Goal: Task Accomplishment & Management: Use online tool/utility

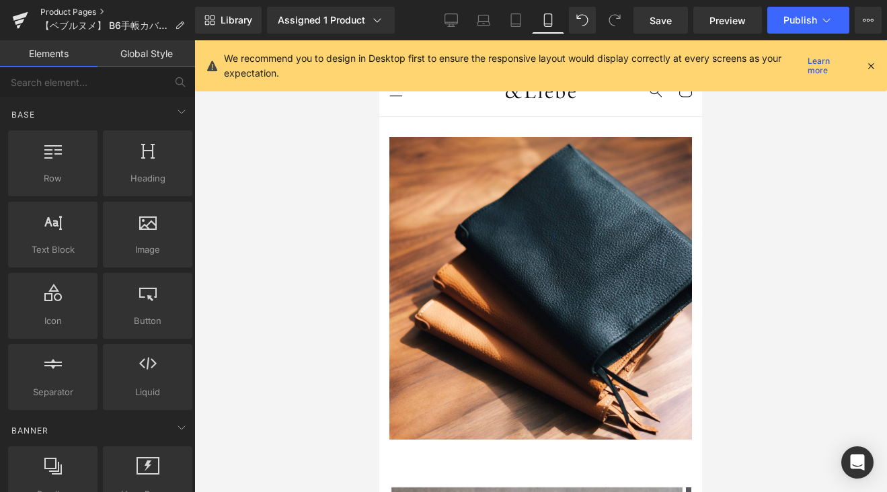
click at [77, 10] on link "Product Pages" at bounding box center [117, 12] width 155 height 11
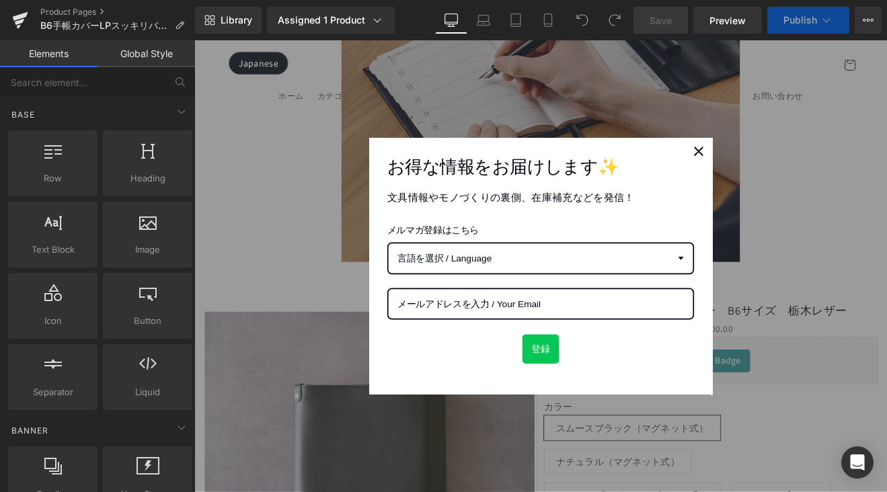
scroll to position [552, 0]
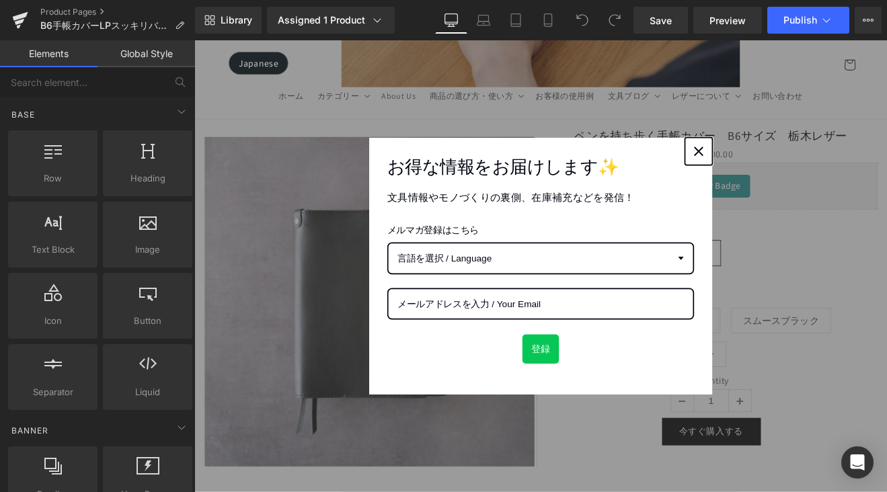
click at [790, 175] on div "Close" at bounding box center [787, 171] width 22 height 22
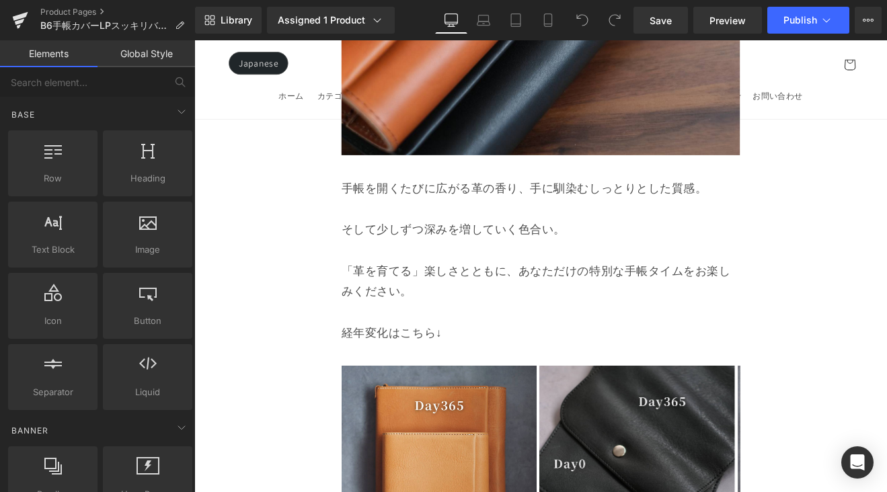
scroll to position [11375, 0]
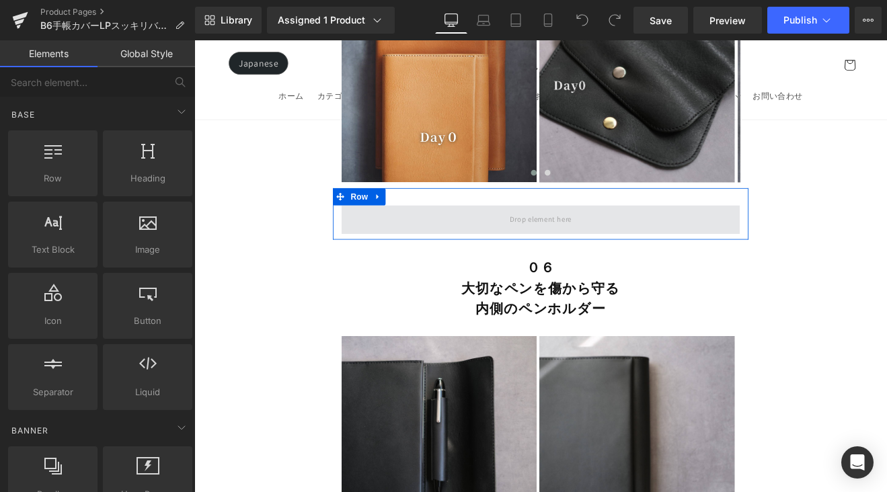
click at [643, 234] on span at bounding box center [601, 251] width 468 height 34
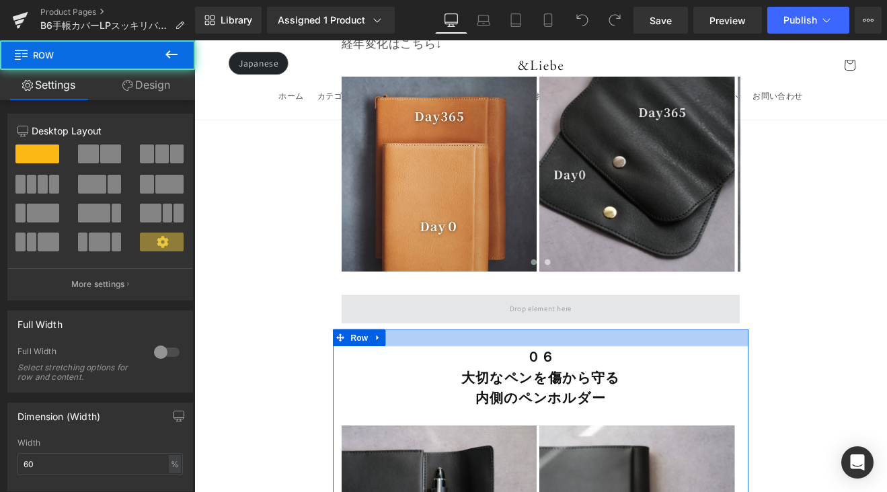
scroll to position [11269, 0]
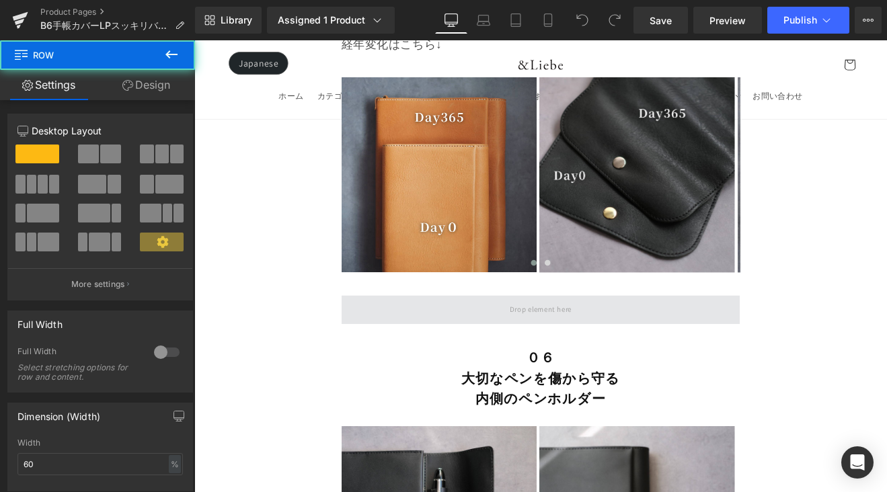
click at [466, 340] on span at bounding box center [601, 357] width 468 height 34
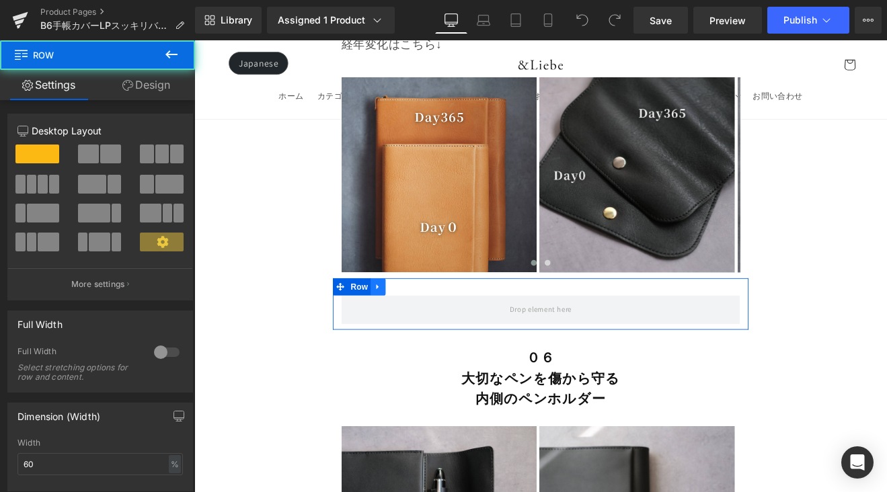
click at [409, 325] on icon at bounding box center [409, 330] width 9 height 10
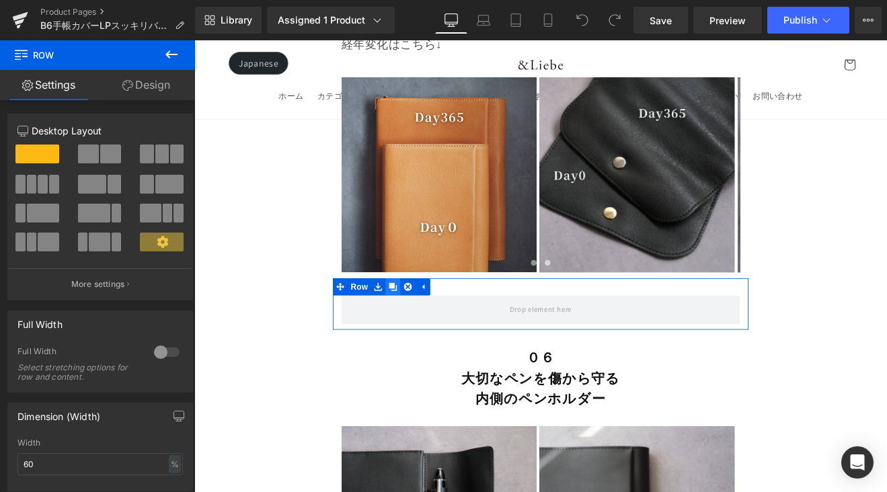
click at [424, 325] on icon at bounding box center [427, 329] width 9 height 9
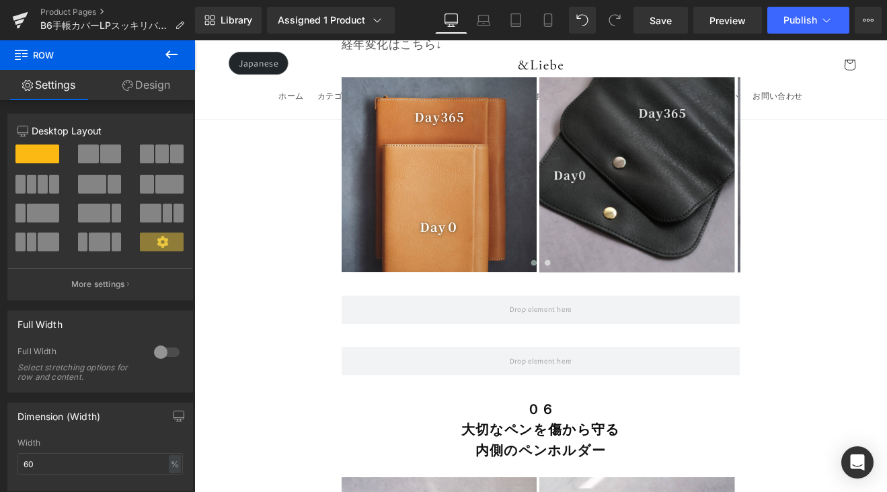
click at [180, 58] on button at bounding box center [171, 55] width 47 height 30
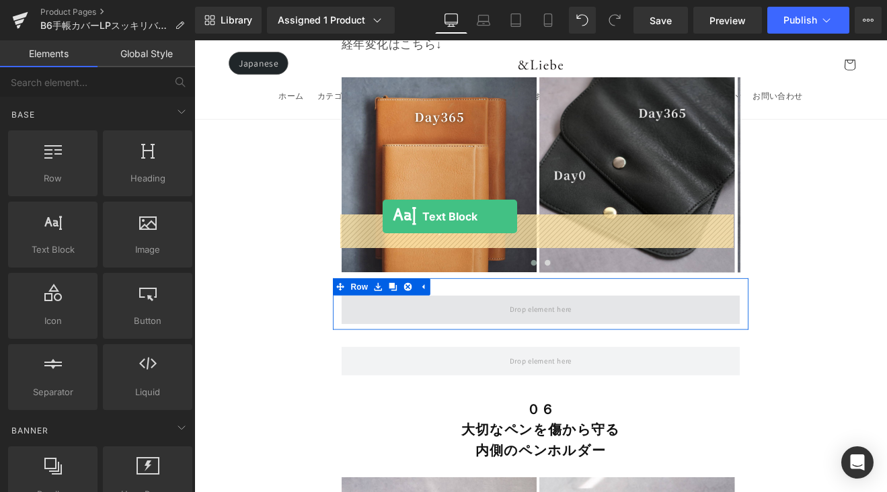
drag, startPoint x: 269, startPoint y: 265, endPoint x: 416, endPoint y: 249, distance: 147.5
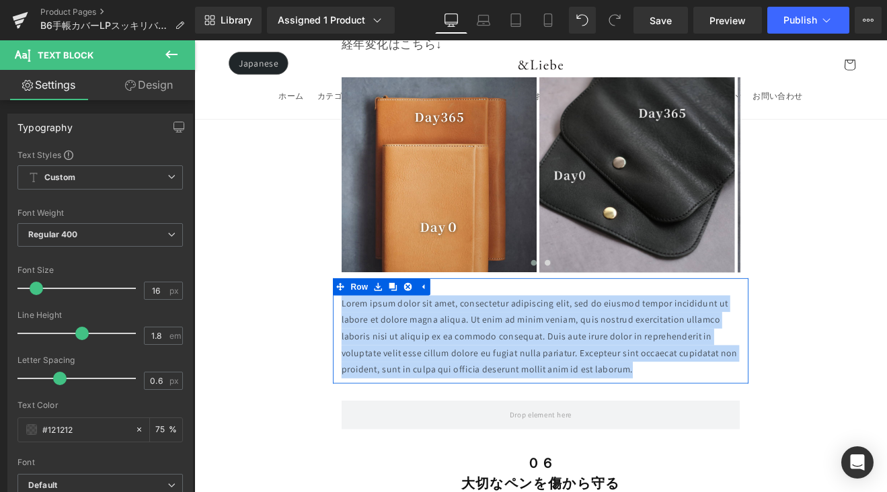
drag, startPoint x: 746, startPoint y: 329, endPoint x: 363, endPoint y: 264, distance: 388.9
click at [362, 340] on div "Lorem ipsum dolor sit amet, consectetur adipiscing elit, sed do eiusmod tempor …" at bounding box center [601, 388] width 488 height 97
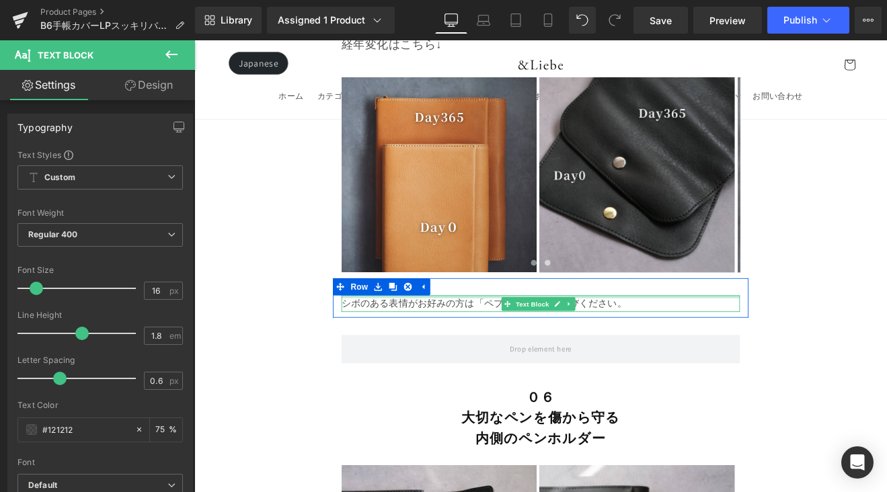
click at [522, 340] on div at bounding box center [601, 341] width 468 height 3
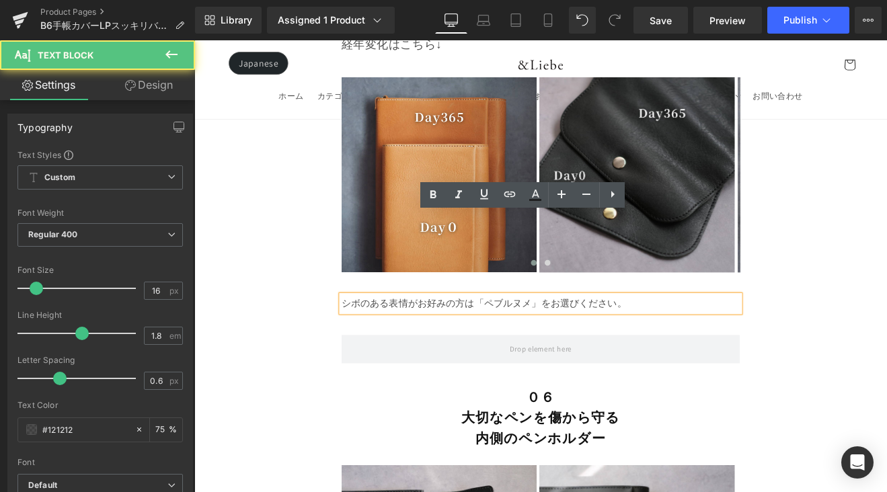
click at [525, 340] on p "シボのある表情がお好みの方は「ペブルヌメ」をお選びください。" at bounding box center [601, 349] width 468 height 19
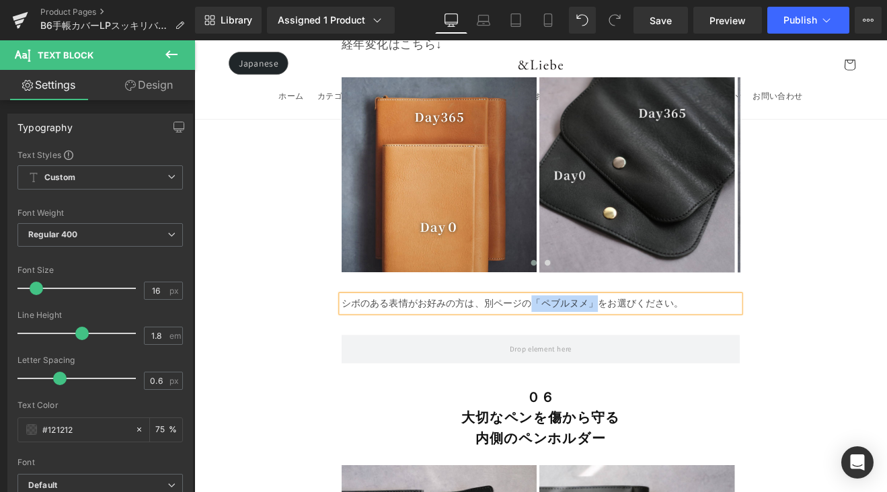
drag, startPoint x: 589, startPoint y: 258, endPoint x: 660, endPoint y: 260, distance: 71.3
click at [660, 340] on p "シボのある表情がお好みの方は、別ページの「ペブルヌメ」をお選びください。" at bounding box center [601, 349] width 468 height 19
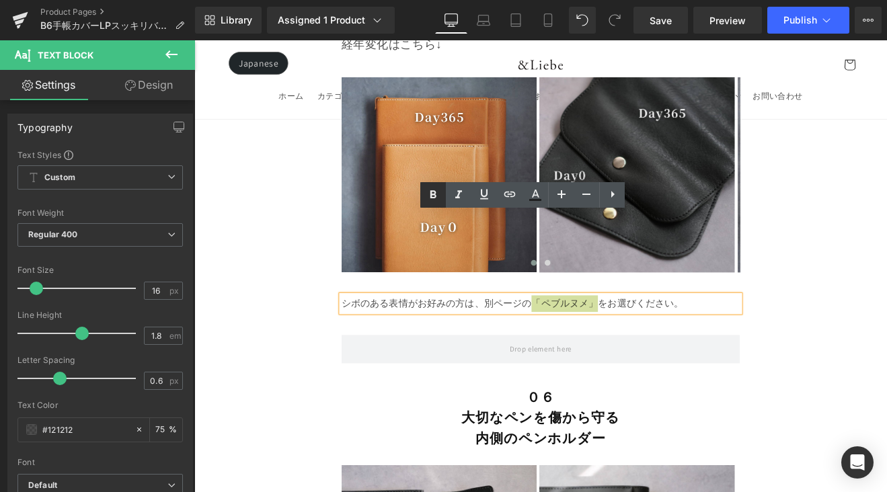
click at [434, 192] on icon at bounding box center [433, 194] width 6 height 8
click at [514, 192] on icon at bounding box center [509, 194] width 11 height 5
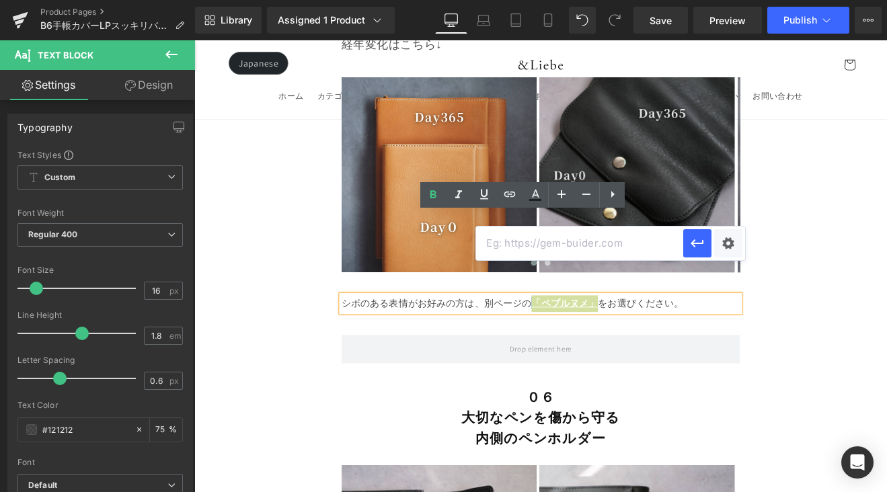
click at [545, 254] on input "text" at bounding box center [579, 244] width 207 height 34
click at [552, 246] on input "text" at bounding box center [579, 244] width 207 height 34
paste input "https://andliebe.com/products/%E3%83%9A%E3%83%96%E3%83%AB%E3%83%8C%E3%83%A1-%E3…"
type input "https://andliebe.com/products/%E3%83%9A%E3%83%96%E3%83%AB%E3%83%8C%E3%83%A1-%E3…"
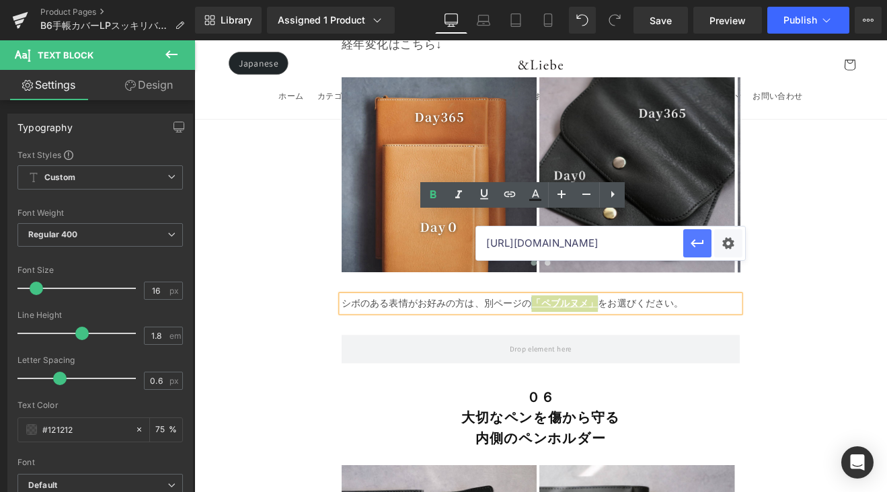
scroll to position [0, 0]
click at [696, 247] on icon "button" at bounding box center [697, 243] width 16 height 16
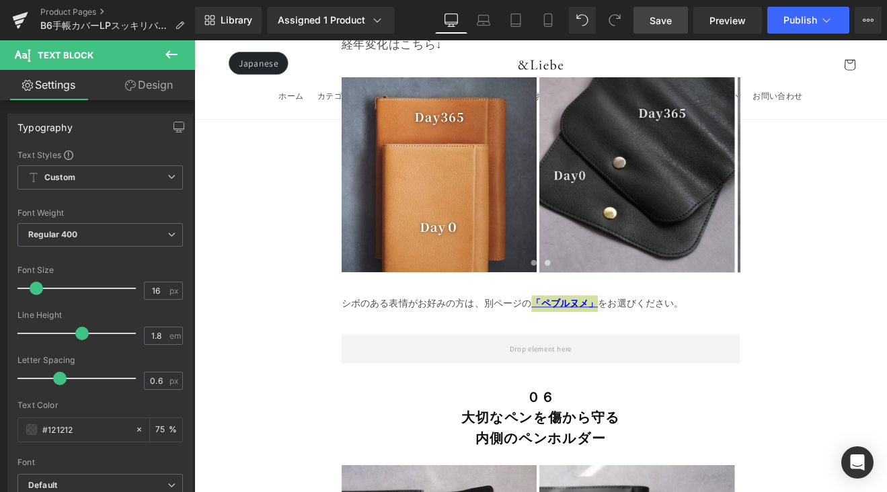
click at [664, 17] on span "Save" at bounding box center [661, 20] width 22 height 14
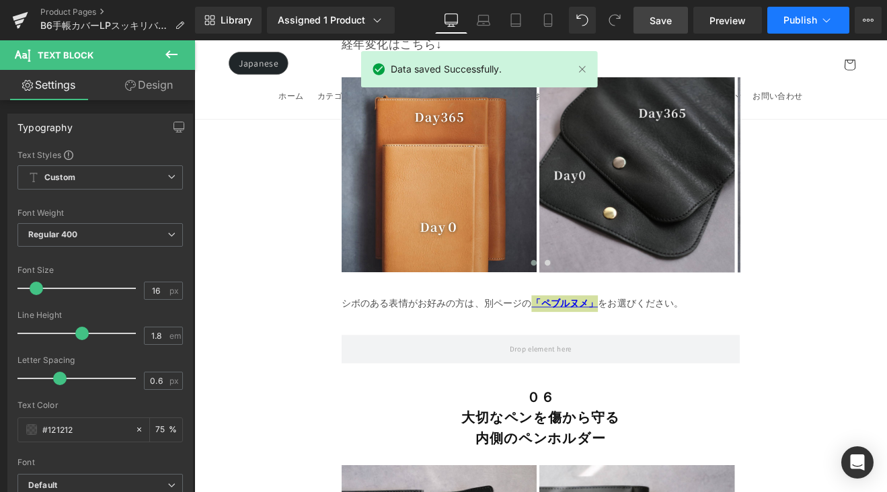
click at [805, 15] on span "Publish" at bounding box center [800, 20] width 34 height 11
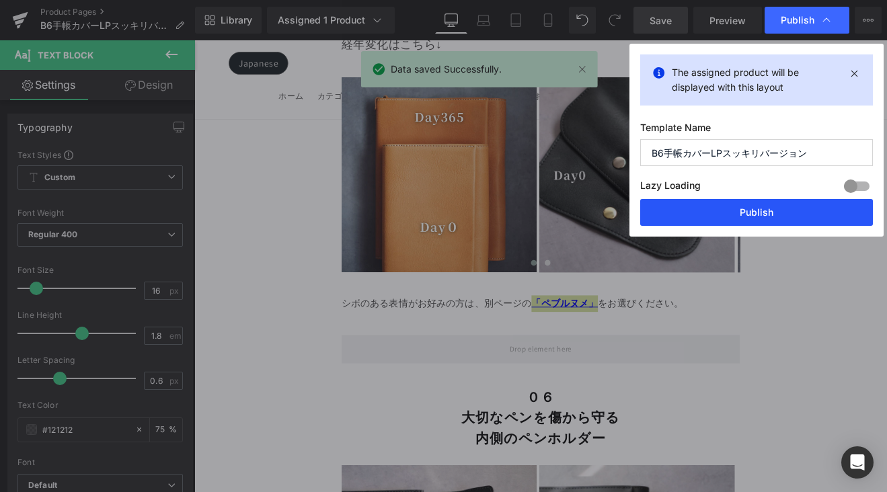
drag, startPoint x: 770, startPoint y: 215, endPoint x: 676, endPoint y: 206, distance: 93.9
click at [770, 215] on button "Publish" at bounding box center [756, 212] width 233 height 27
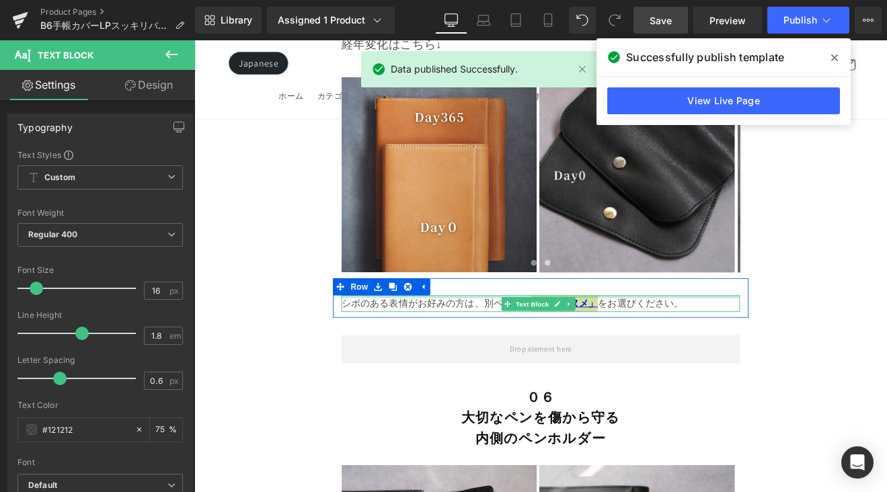
click at [725, 340] on div at bounding box center [601, 341] width 468 height 3
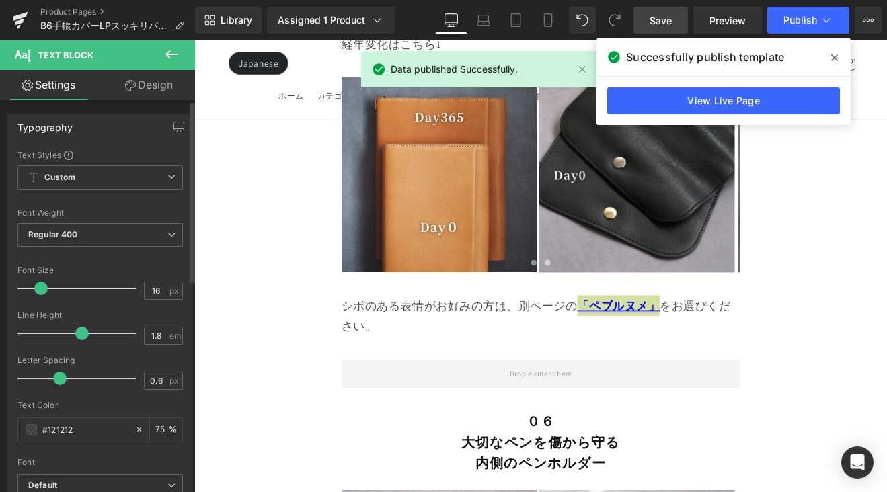
drag, startPoint x: 31, startPoint y: 290, endPoint x: 40, endPoint y: 288, distance: 8.8
click at [36, 290] on span at bounding box center [40, 288] width 13 height 13
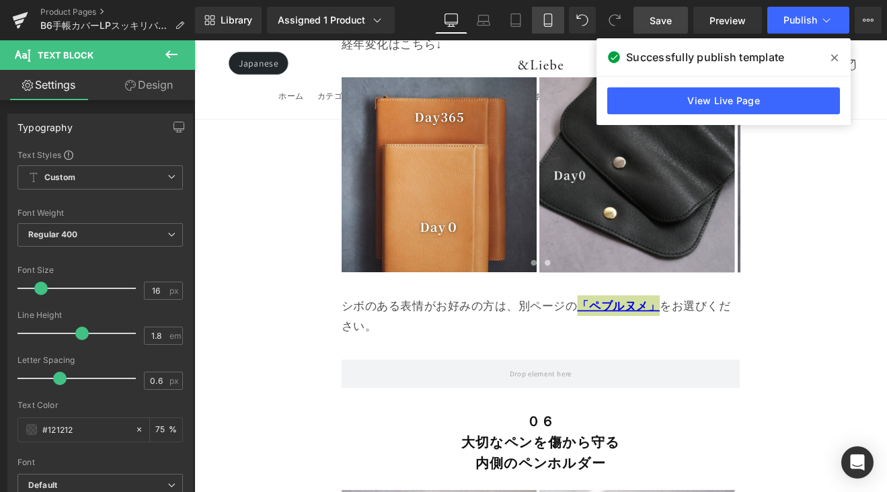
click at [550, 16] on icon at bounding box center [547, 19] width 13 height 13
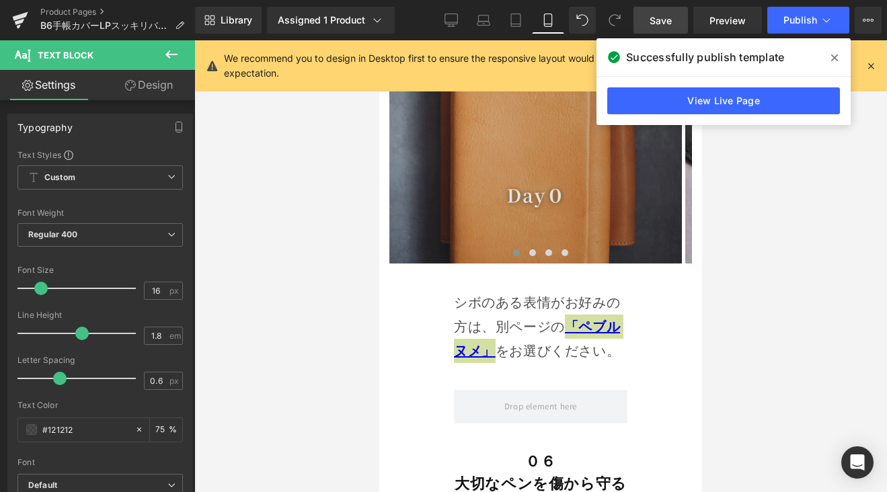
scroll to position [9661, 0]
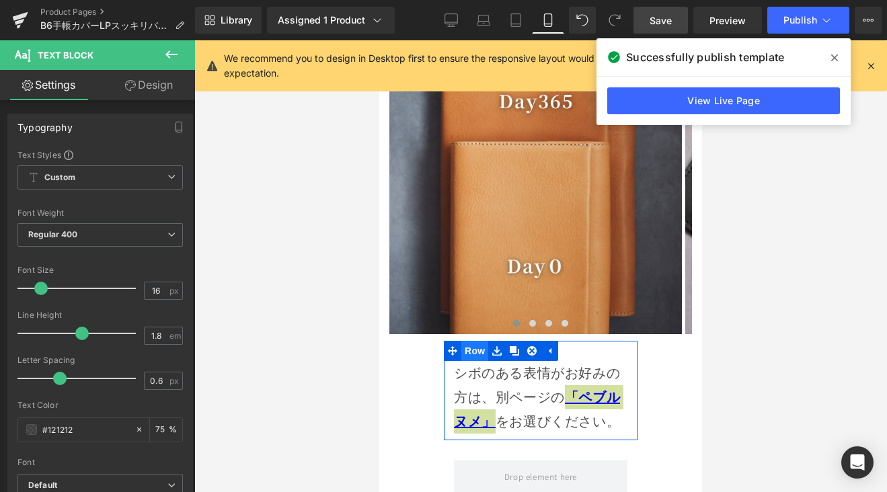
click at [469, 341] on span "Row" at bounding box center [474, 351] width 27 height 20
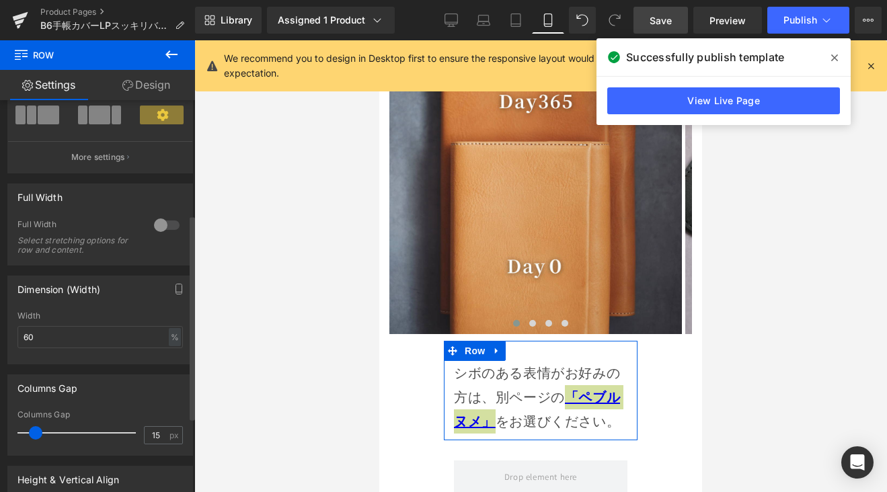
scroll to position [224, 0]
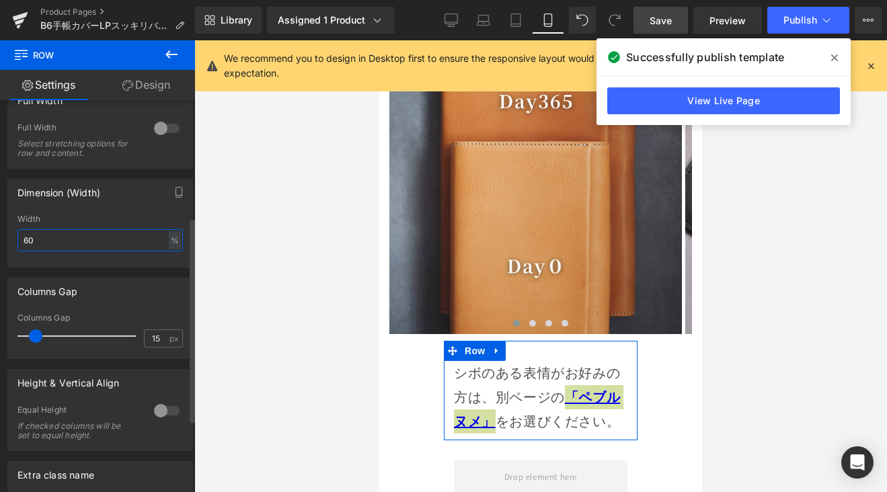
click at [64, 245] on input "60" at bounding box center [99, 240] width 165 height 22
type input "6"
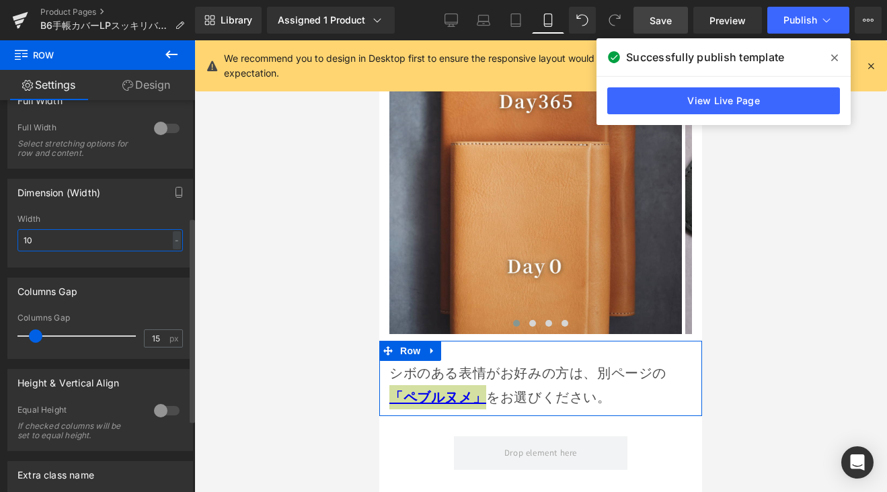
type input "100"
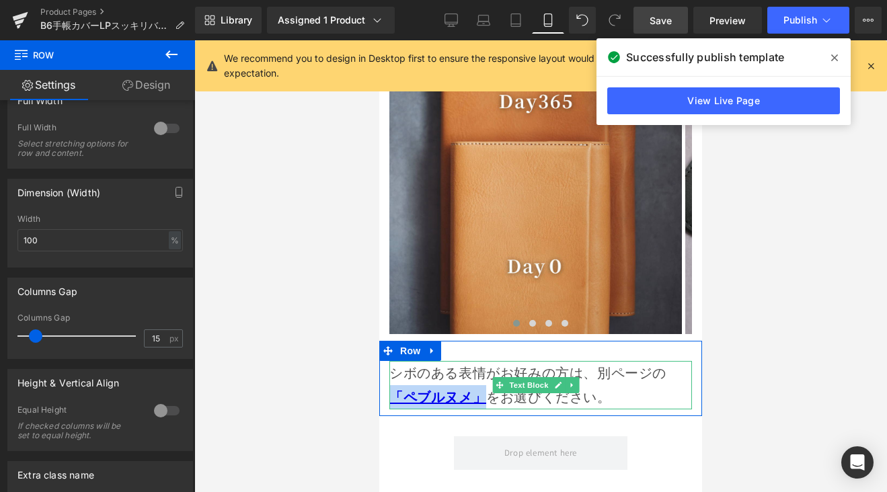
click at [442, 361] on p "シボのある表情がお好みの方は、別ページの 「ペブルヌメ」 をお選びください。" at bounding box center [540, 385] width 303 height 48
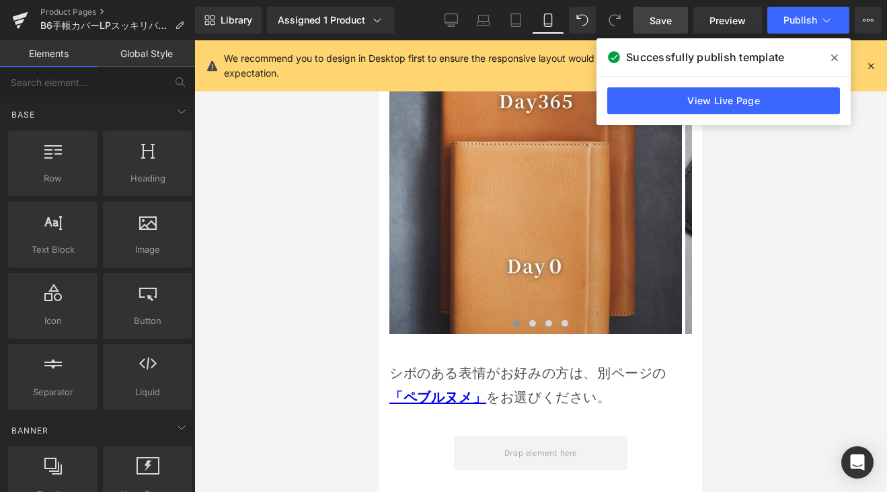
click at [356, 307] on div at bounding box center [540, 266] width 693 height 452
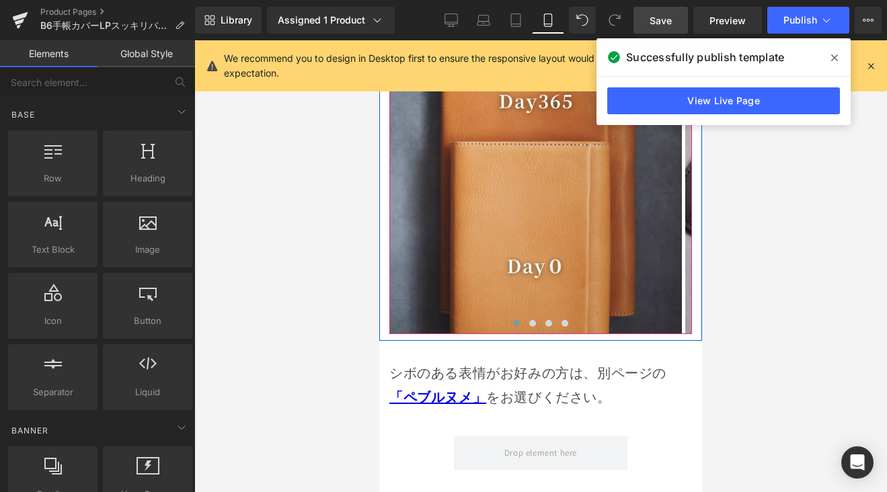
click at [403, 317] on div at bounding box center [540, 326] width 303 height 19
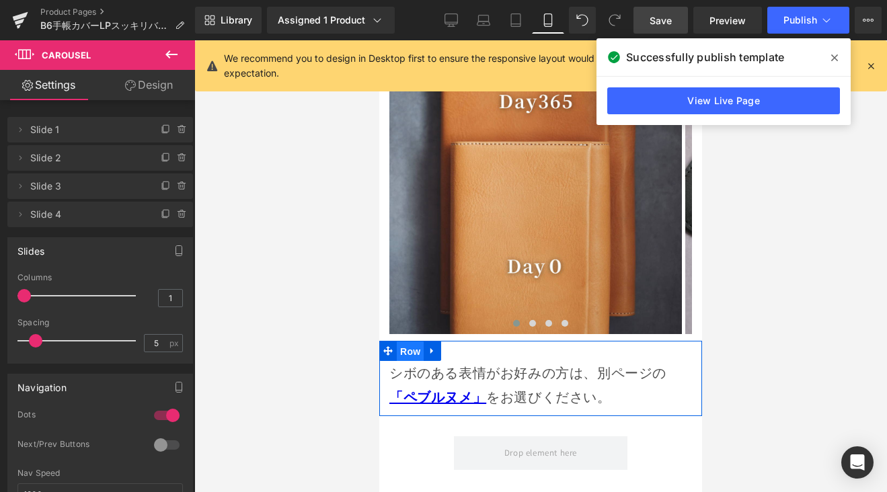
click at [409, 342] on span "Row" at bounding box center [410, 352] width 27 height 20
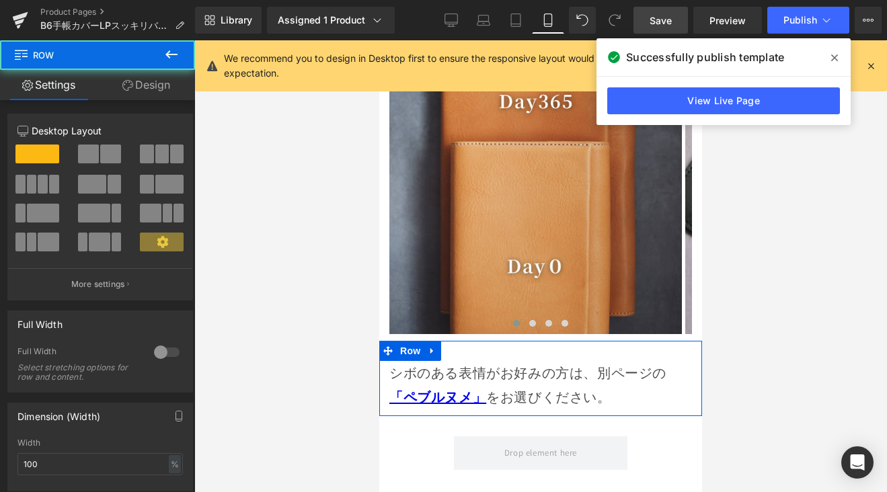
scroll to position [3, 0]
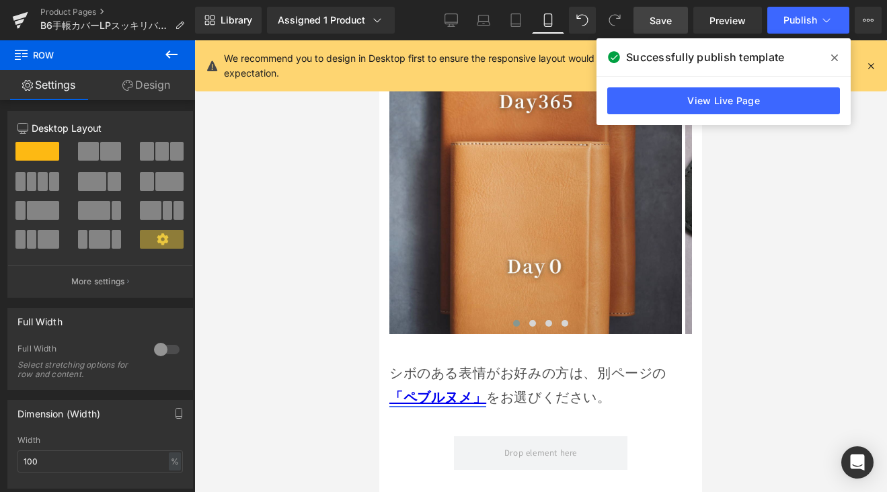
click at [442, 389] on link "「ペブルヌメ」" at bounding box center [437, 397] width 97 height 17
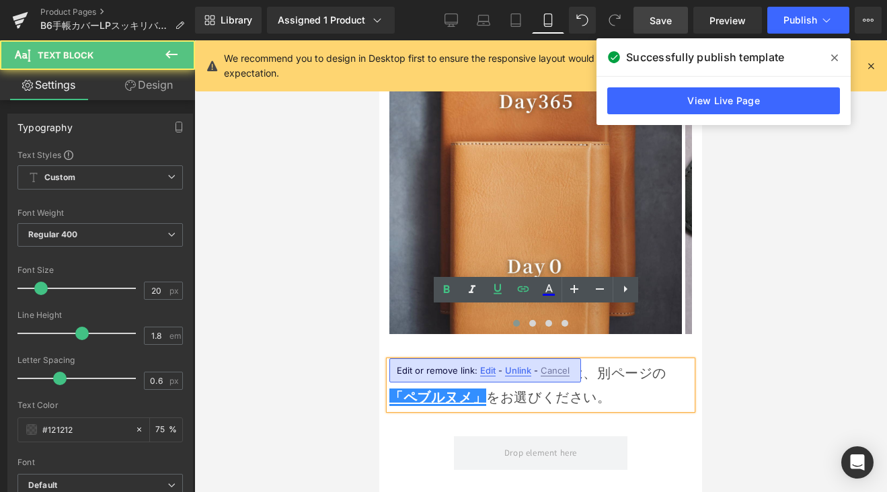
click at [407, 361] on p "シボのある表情がお好みの方は、別ページの 「ペブルヌメ」 をお選びください。" at bounding box center [540, 385] width 303 height 48
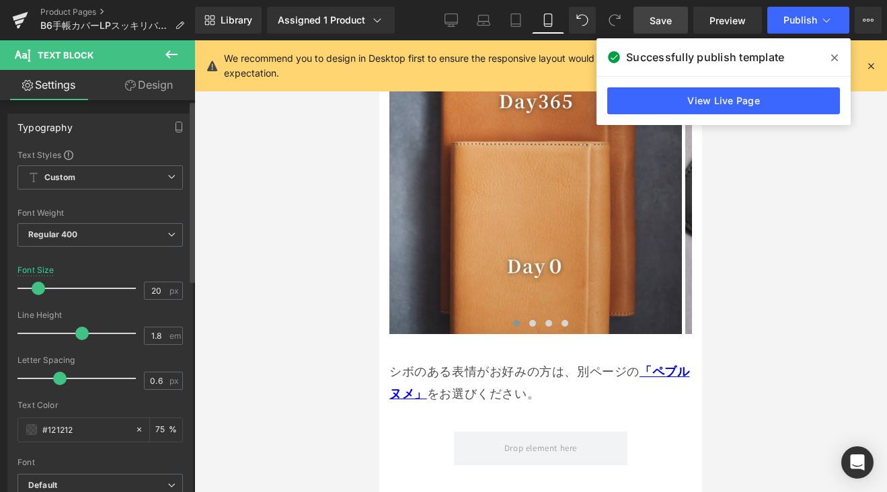
click at [40, 288] on span at bounding box center [38, 288] width 13 height 13
click at [673, 19] on link "Save" at bounding box center [660, 20] width 54 height 27
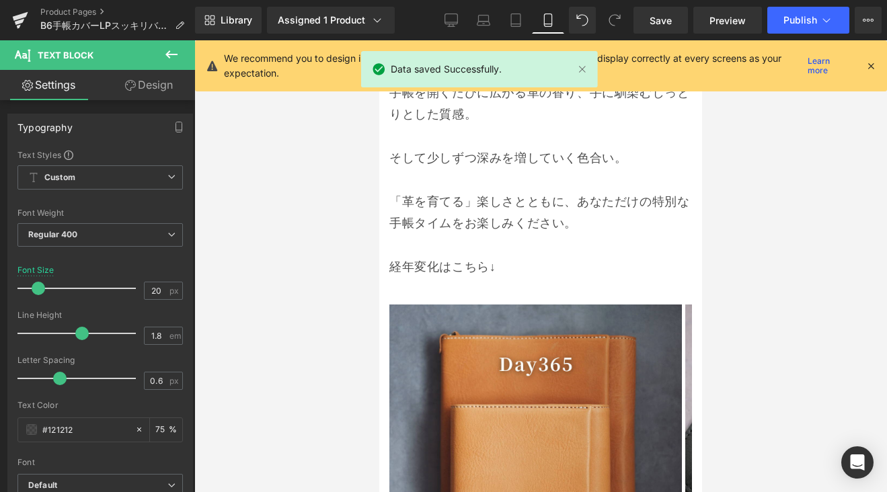
scroll to position [9679, 0]
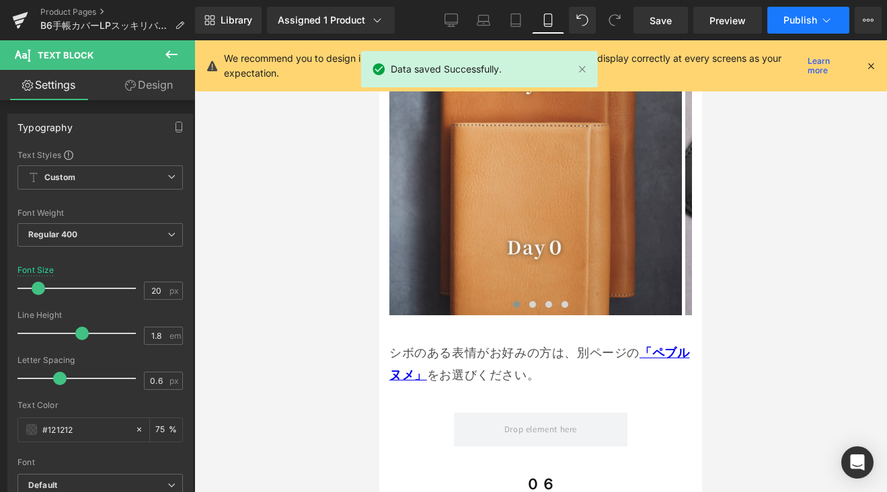
click at [803, 24] on span "Publish" at bounding box center [800, 20] width 34 height 11
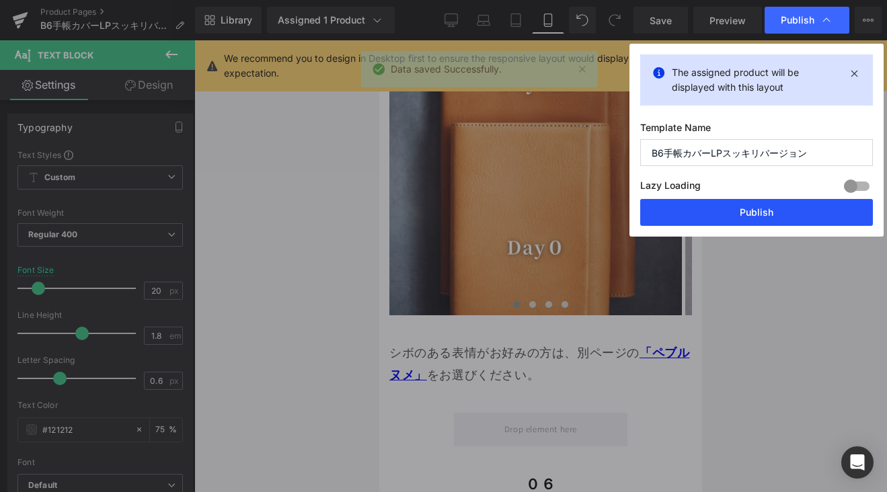
click at [773, 201] on button "Publish" at bounding box center [756, 212] width 233 height 27
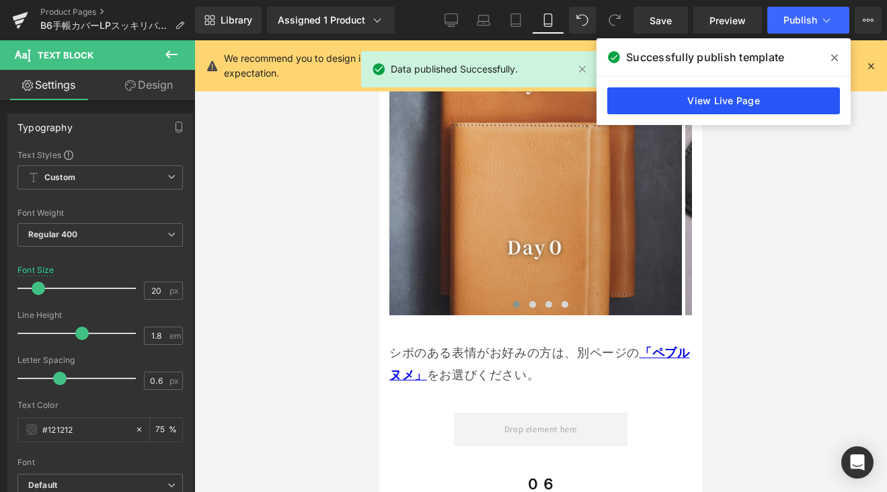
click at [746, 106] on link "View Live Page" at bounding box center [723, 100] width 233 height 27
